Goal: Transaction & Acquisition: Purchase product/service

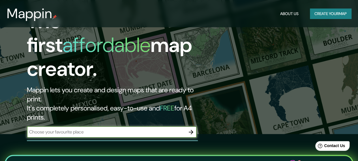
scroll to position [28, 0]
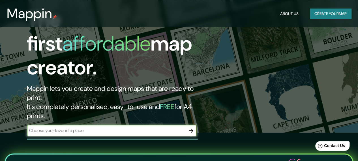
click at [95, 127] on input "text" at bounding box center [106, 130] width 159 height 7
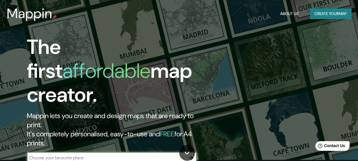
scroll to position [0, 0]
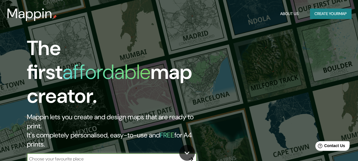
click at [70, 155] on input "text" at bounding box center [106, 158] width 159 height 7
type input "Limeira SP"
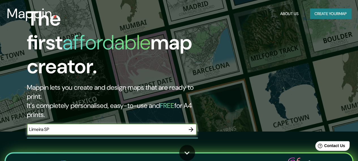
scroll to position [57, 0]
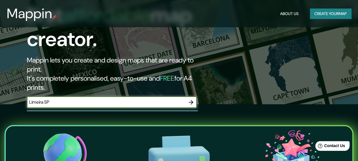
click at [191, 100] on icon "button" at bounding box center [191, 102] width 5 height 5
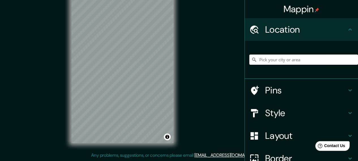
click at [286, 57] on input "Pick your city or area" at bounding box center [304, 59] width 109 height 10
type input "l"
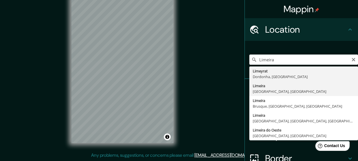
type input "Limeira, [GEOGRAPHIC_DATA], [GEOGRAPHIC_DATA]"
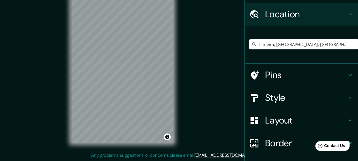
scroll to position [56, 0]
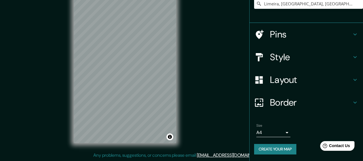
click at [278, 135] on body "Mappin Location [GEOGRAPHIC_DATA], [GEOGRAPHIC_DATA], [GEOGRAPHIC_DATA] Pins St…" at bounding box center [181, 69] width 363 height 161
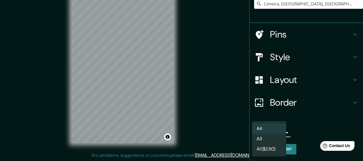
click at [305, 132] on div at bounding box center [181, 80] width 363 height 161
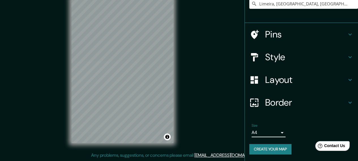
click at [339, 78] on h4 "Layout" at bounding box center [306, 79] width 82 height 11
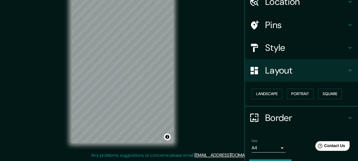
scroll to position [0, 0]
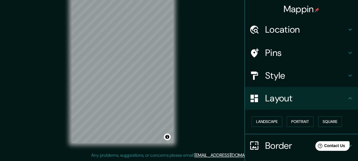
drag, startPoint x: 346, startPoint y: 75, endPoint x: 345, endPoint y: 79, distance: 4.6
click at [347, 76] on icon at bounding box center [350, 75] width 7 height 7
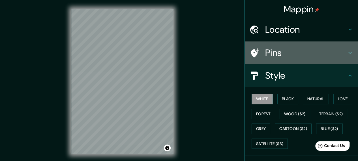
click at [348, 55] on icon at bounding box center [350, 52] width 7 height 7
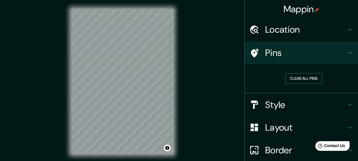
click at [310, 81] on button "Clear all pins" at bounding box center [304, 78] width 37 height 10
click at [348, 28] on icon at bounding box center [350, 29] width 7 height 7
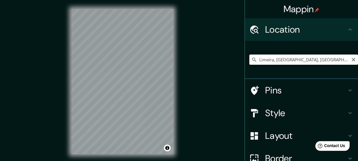
click at [323, 61] on input "Limeira, [GEOGRAPHIC_DATA], [GEOGRAPHIC_DATA]" at bounding box center [304, 59] width 109 height 10
click at [316, 55] on input "Limeira, [GEOGRAPHIC_DATA], [GEOGRAPHIC_DATA]" at bounding box center [304, 59] width 109 height 10
drag, startPoint x: 314, startPoint y: 59, endPoint x: 244, endPoint y: 56, distance: 70.1
click at [245, 56] on div "Limeira, [GEOGRAPHIC_DATA], [GEOGRAPHIC_DATA]" at bounding box center [301, 60] width 113 height 38
type input "j"
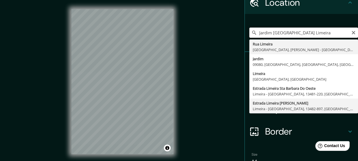
scroll to position [28, 0]
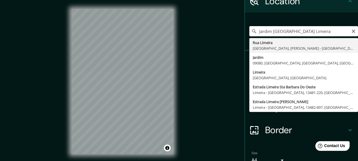
drag, startPoint x: 319, startPoint y: 32, endPoint x: 267, endPoint y: 32, distance: 51.6
click at [267, 32] on input "Jardim [GEOGRAPHIC_DATA] Limeira" at bounding box center [304, 31] width 109 height 10
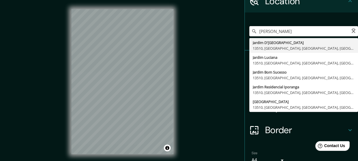
type input "J"
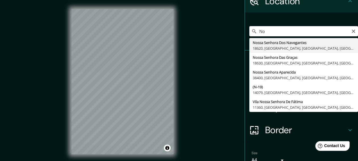
type input "N"
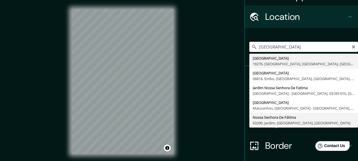
scroll to position [0, 0]
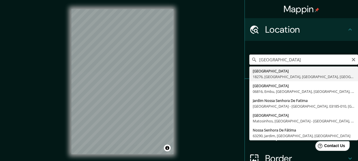
type input "[GEOGRAPHIC_DATA]"
click at [221, 65] on div "Mappin Location [GEOGRAPHIC_DATA] [GEOGRAPHIC_DATA] 18276, [GEOGRAPHIC_DATA], […" at bounding box center [179, 86] width 358 height 172
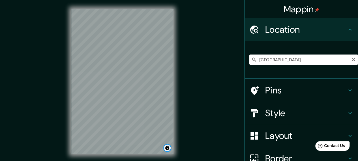
click at [168, 148] on button "Toggle attribution" at bounding box center [167, 147] width 7 height 7
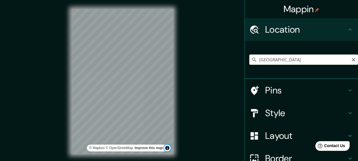
click at [167, 150] on button "Toggle attribution" at bounding box center [167, 147] width 7 height 7
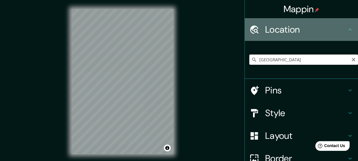
click at [347, 27] on icon at bounding box center [350, 29] width 7 height 7
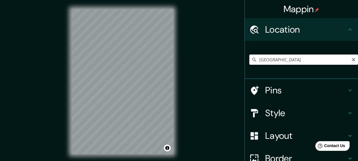
click at [347, 30] on icon at bounding box center [350, 29] width 7 height 7
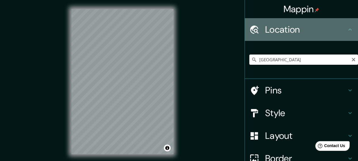
click at [265, 31] on h4 "Location" at bounding box center [306, 29] width 82 height 11
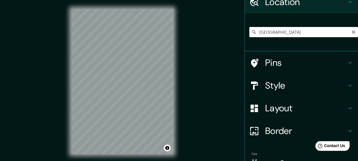
scroll to position [28, 0]
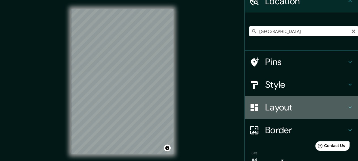
click at [347, 107] on icon at bounding box center [350, 107] width 7 height 7
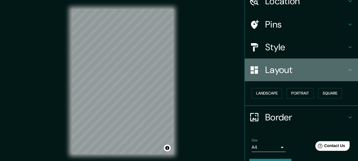
click at [348, 71] on icon at bounding box center [350, 69] width 7 height 7
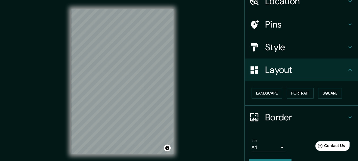
click at [347, 49] on icon at bounding box center [350, 47] width 7 height 7
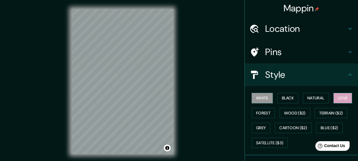
scroll to position [0, 0]
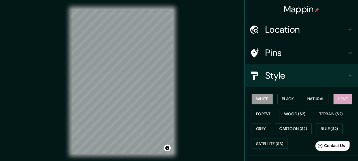
click at [336, 99] on button "Love" at bounding box center [343, 98] width 19 height 10
click at [312, 99] on button "Natural" at bounding box center [316, 98] width 26 height 10
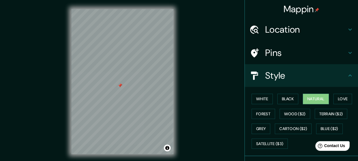
click at [120, 9] on div at bounding box center [122, 9] width 102 height 0
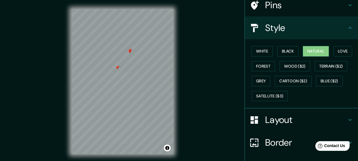
scroll to position [87, 0]
